Goal: Task Accomplishment & Management: Use online tool/utility

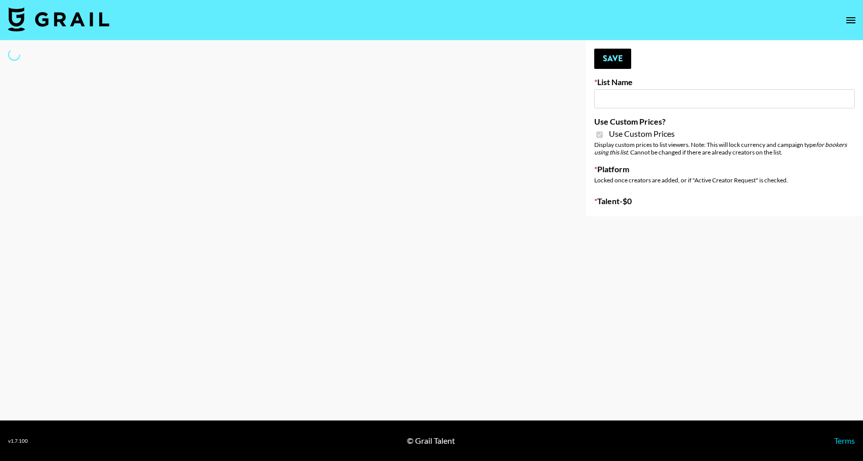
type input "Redence Beauty"
checkbox input "true"
select select "Brand"
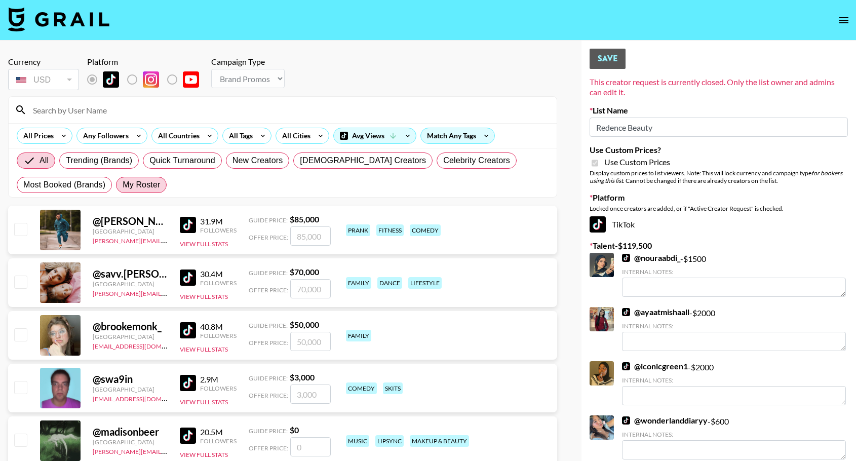
click at [147, 182] on span "My Roster" at bounding box center [141, 185] width 37 height 12
click at [123, 185] on input "My Roster" at bounding box center [123, 185] width 0 height 0
radio input "true"
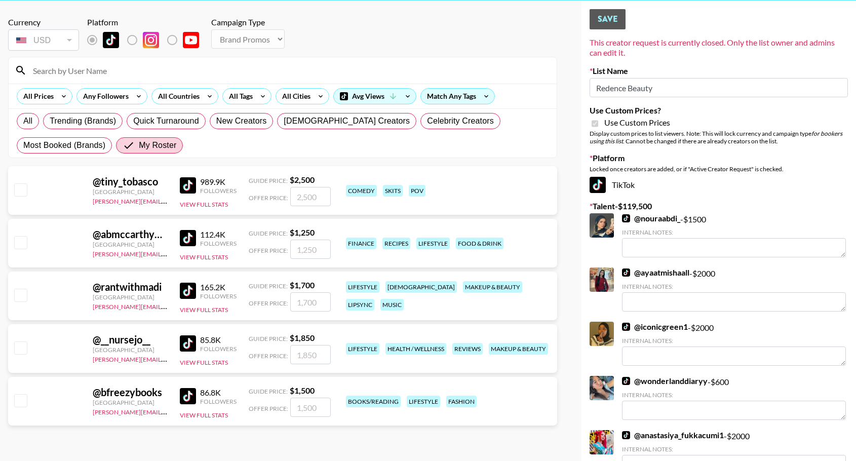
scroll to position [152, 0]
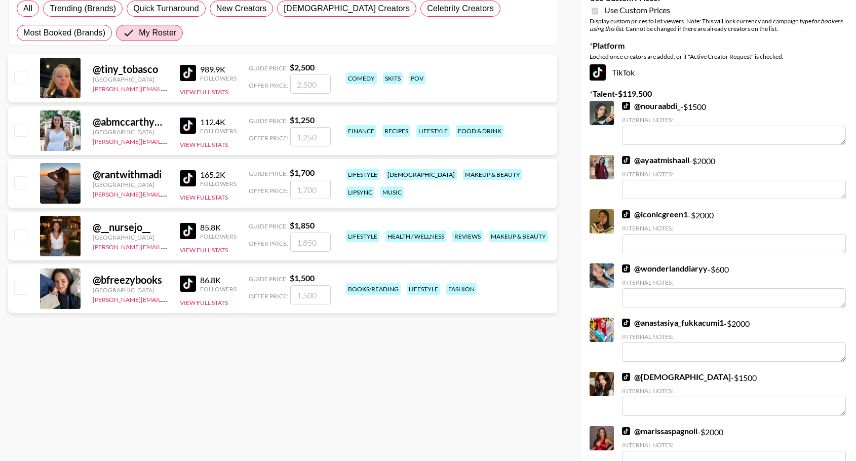
click at [22, 127] on input "checkbox" at bounding box center [20, 130] width 12 height 12
checkbox input "true"
type input "1250"
click at [21, 182] on input "checkbox" at bounding box center [20, 182] width 12 height 12
checkbox input "true"
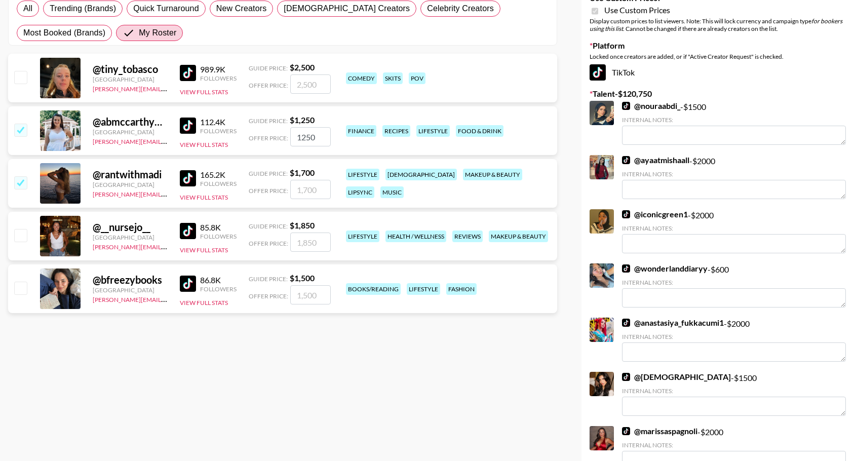
type input "1700"
click at [17, 234] on input "checkbox" at bounding box center [20, 235] width 12 height 12
checkbox input "true"
type input "1850"
click at [16, 291] on input "checkbox" at bounding box center [20, 288] width 12 height 12
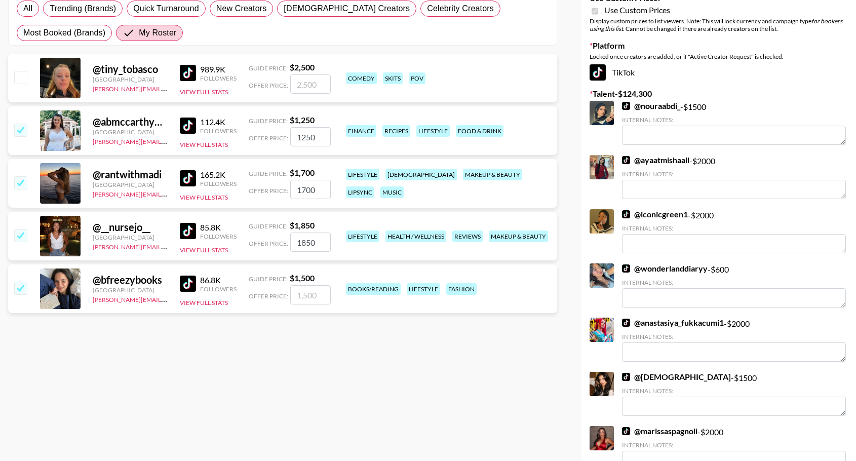
checkbox input "true"
type input "1500"
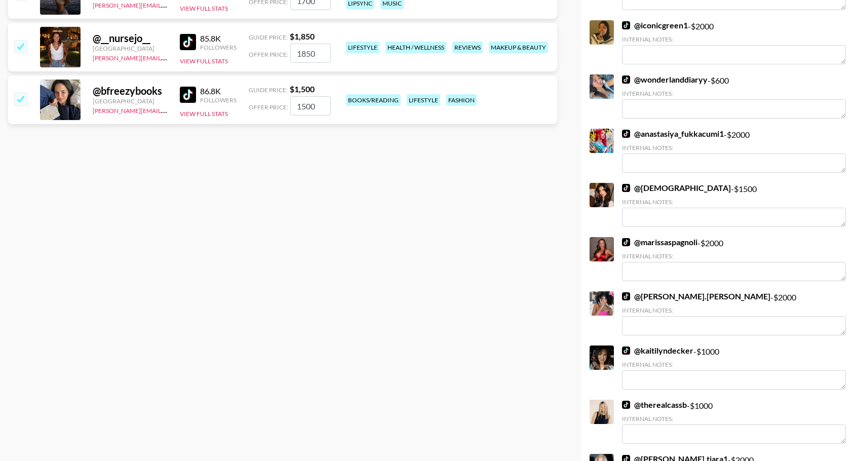
scroll to position [0, 0]
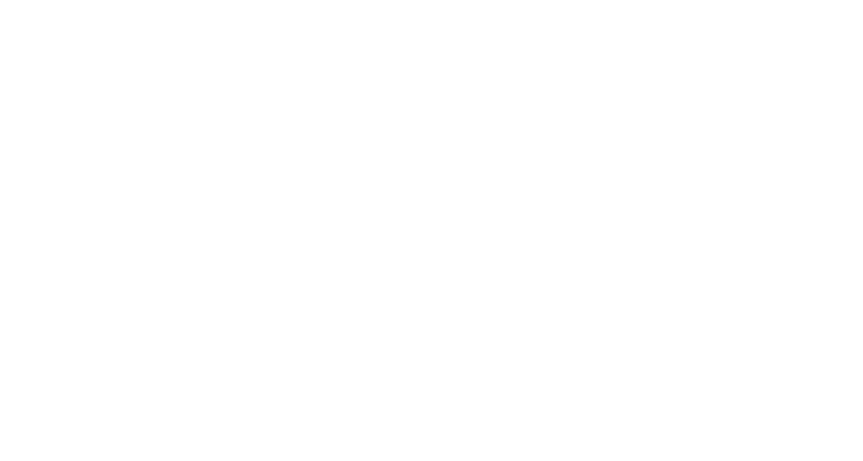
select select "Brand"
